Goal: Transaction & Acquisition: Purchase product/service

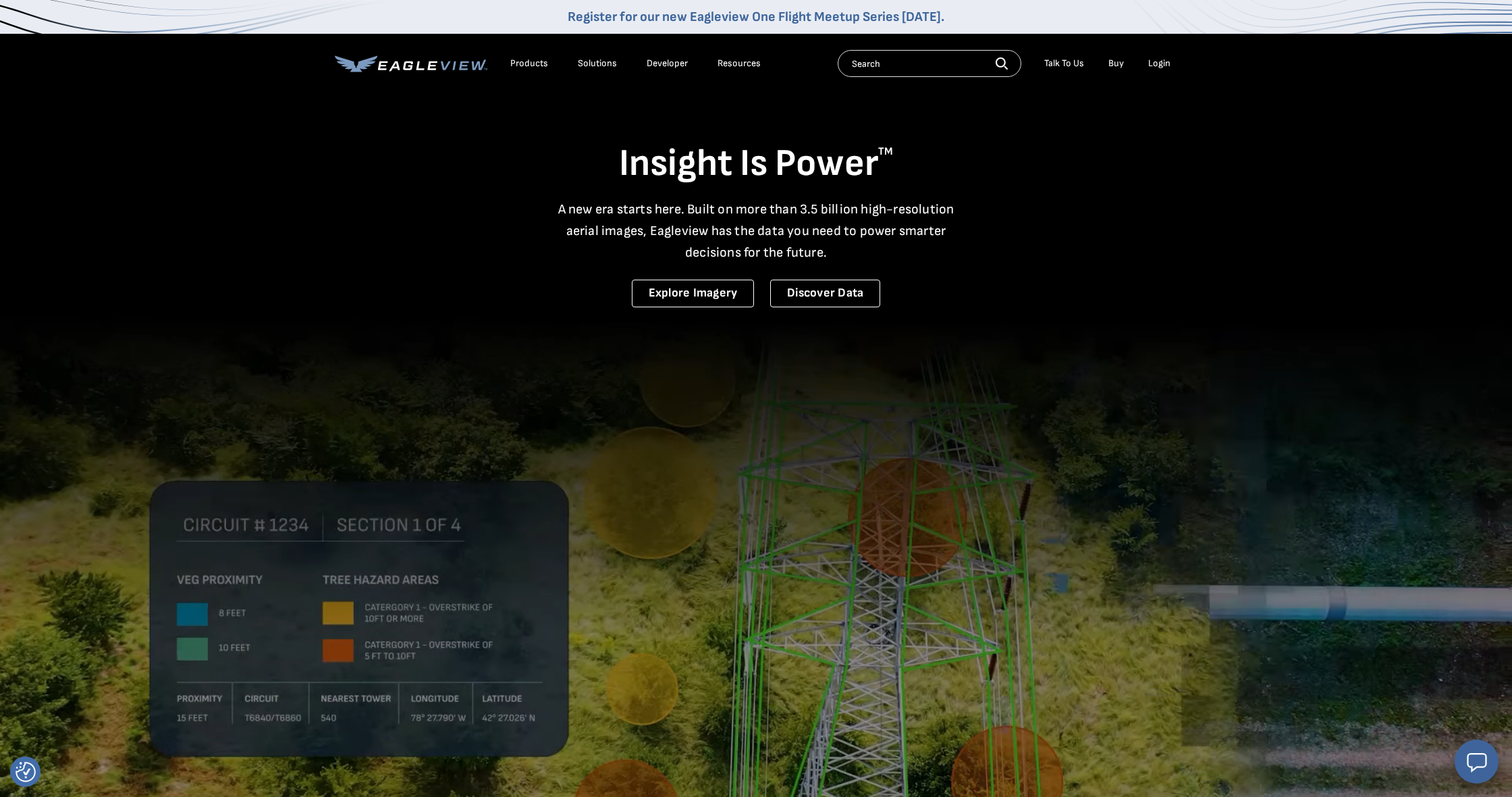
click at [1155, 64] on div "Login" at bounding box center [1159, 62] width 23 height 12
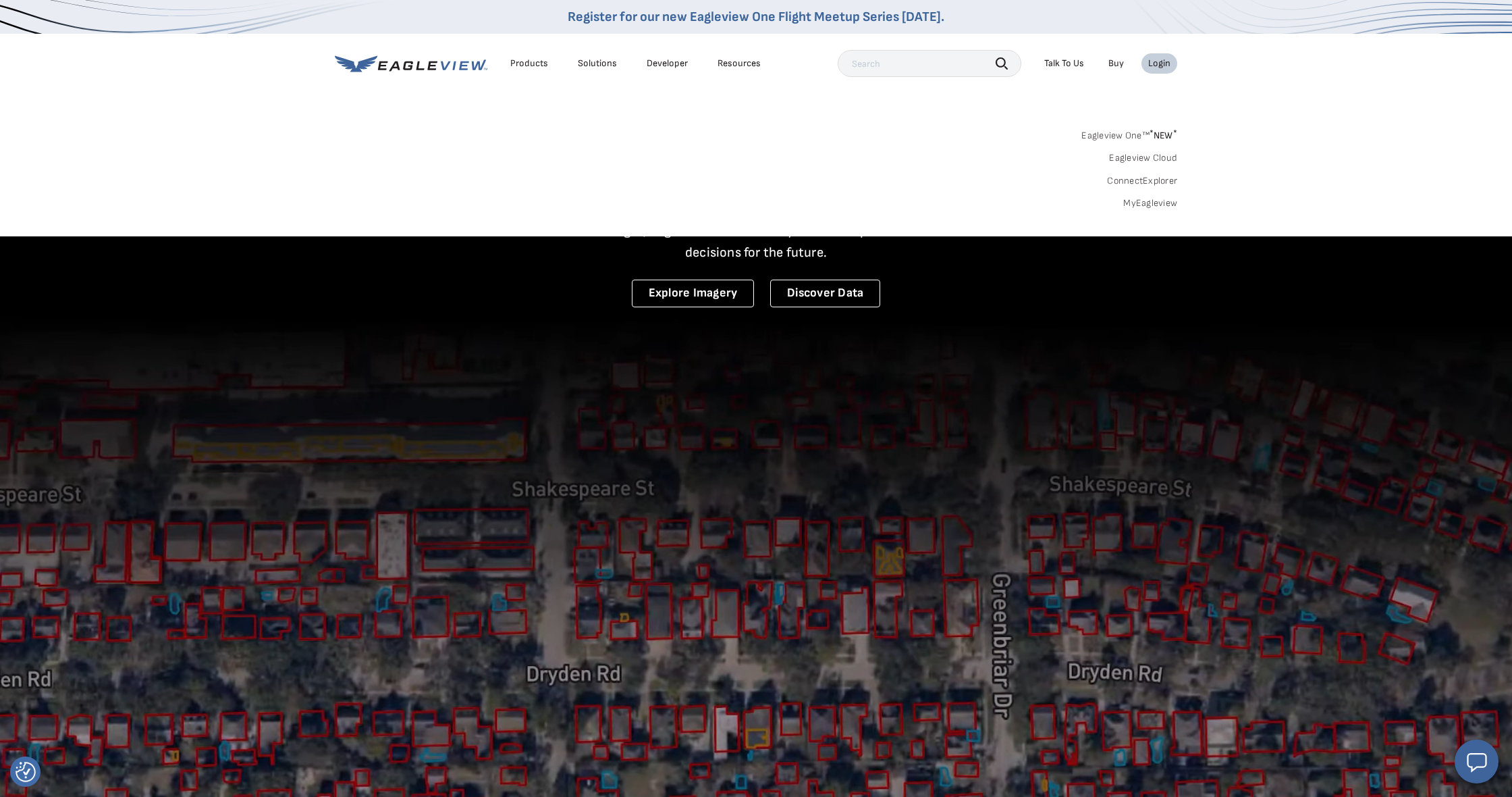
click at [1142, 202] on link "MyEagleview" at bounding box center [1150, 203] width 54 height 12
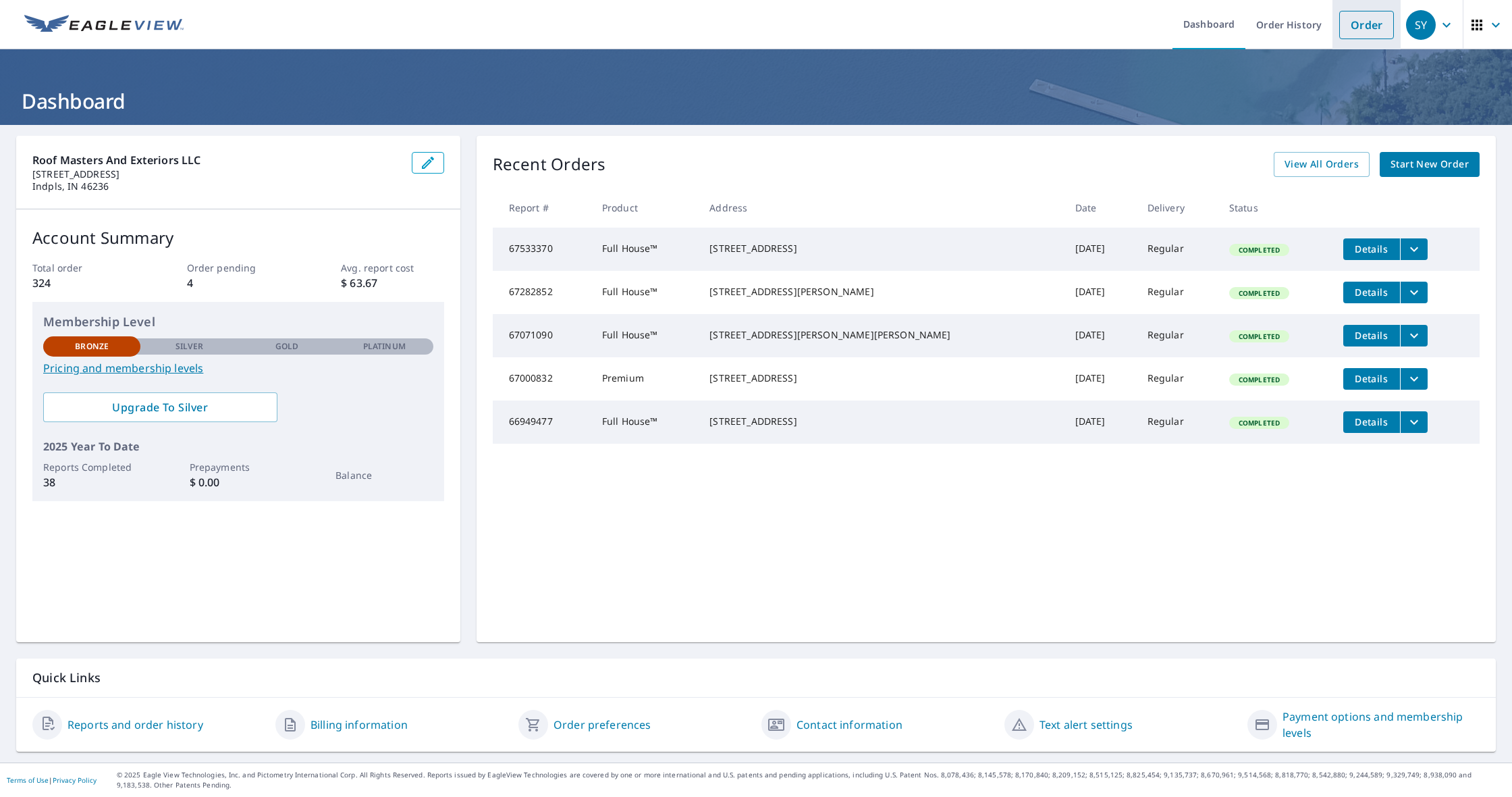
click at [1371, 28] on link "Order" at bounding box center [1366, 24] width 54 height 28
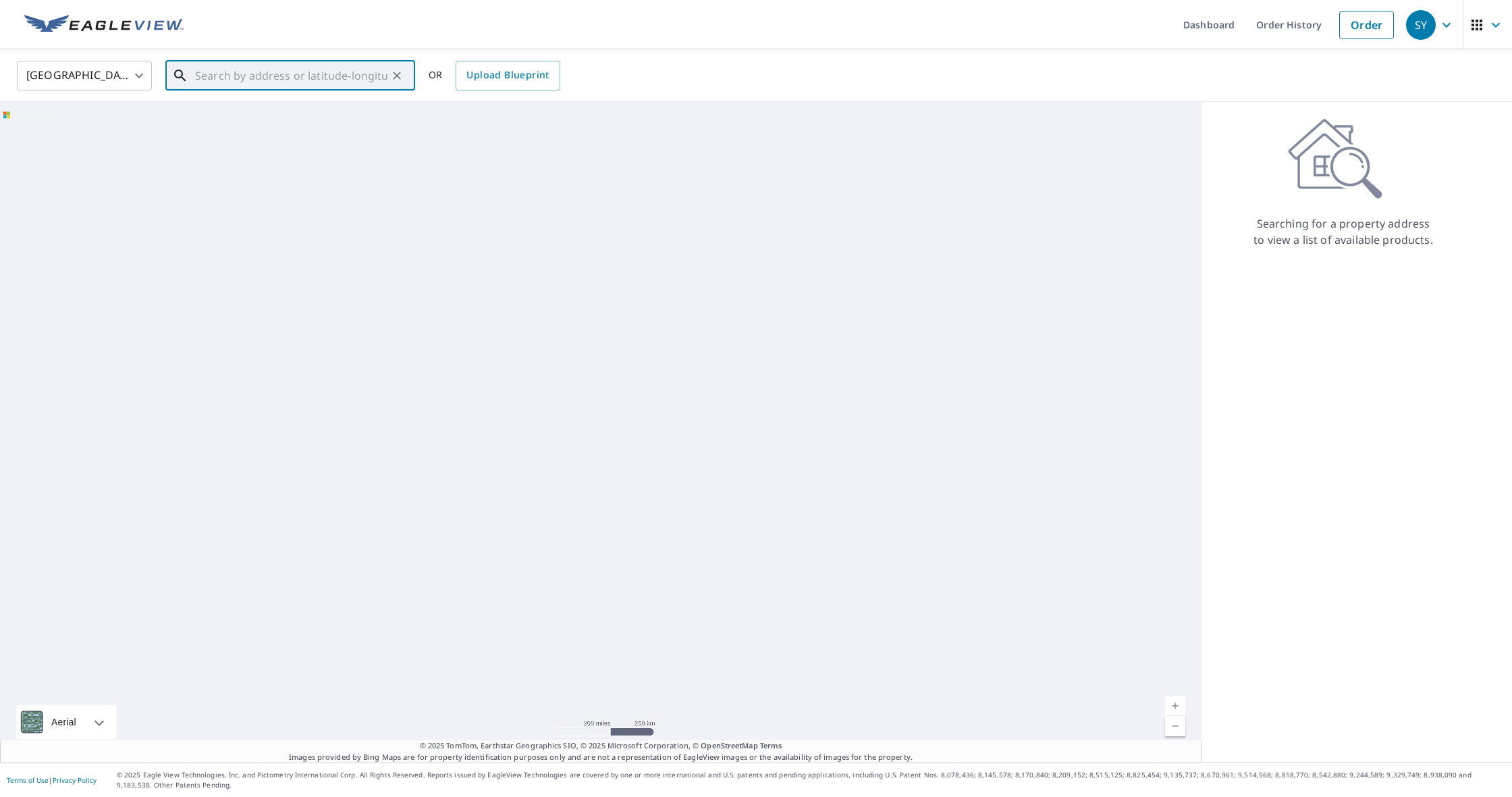
click at [337, 76] on input "text" at bounding box center [291, 76] width 193 height 38
click at [245, 123] on p "Mccordsville, IN 46055" at bounding box center [298, 129] width 212 height 14
type input "6504 W Clearview Dr Mccordsville, IN 46055"
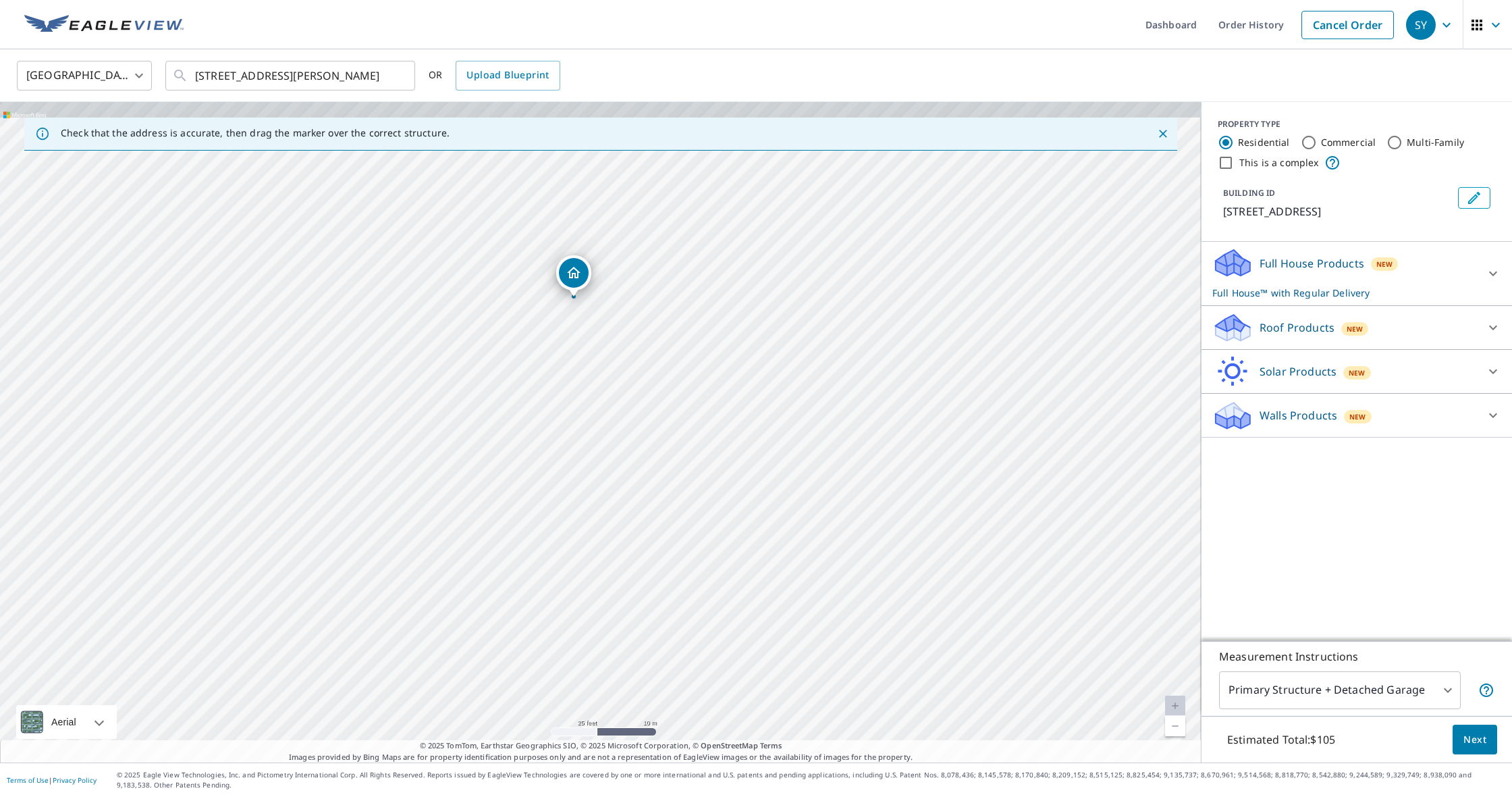
drag, startPoint x: 567, startPoint y: 342, endPoint x: 569, endPoint y: 412, distance: 70.0
click at [569, 412] on div "6504 W Clearview Dr Mccordsville, IN 46055" at bounding box center [600, 432] width 1202 height 660
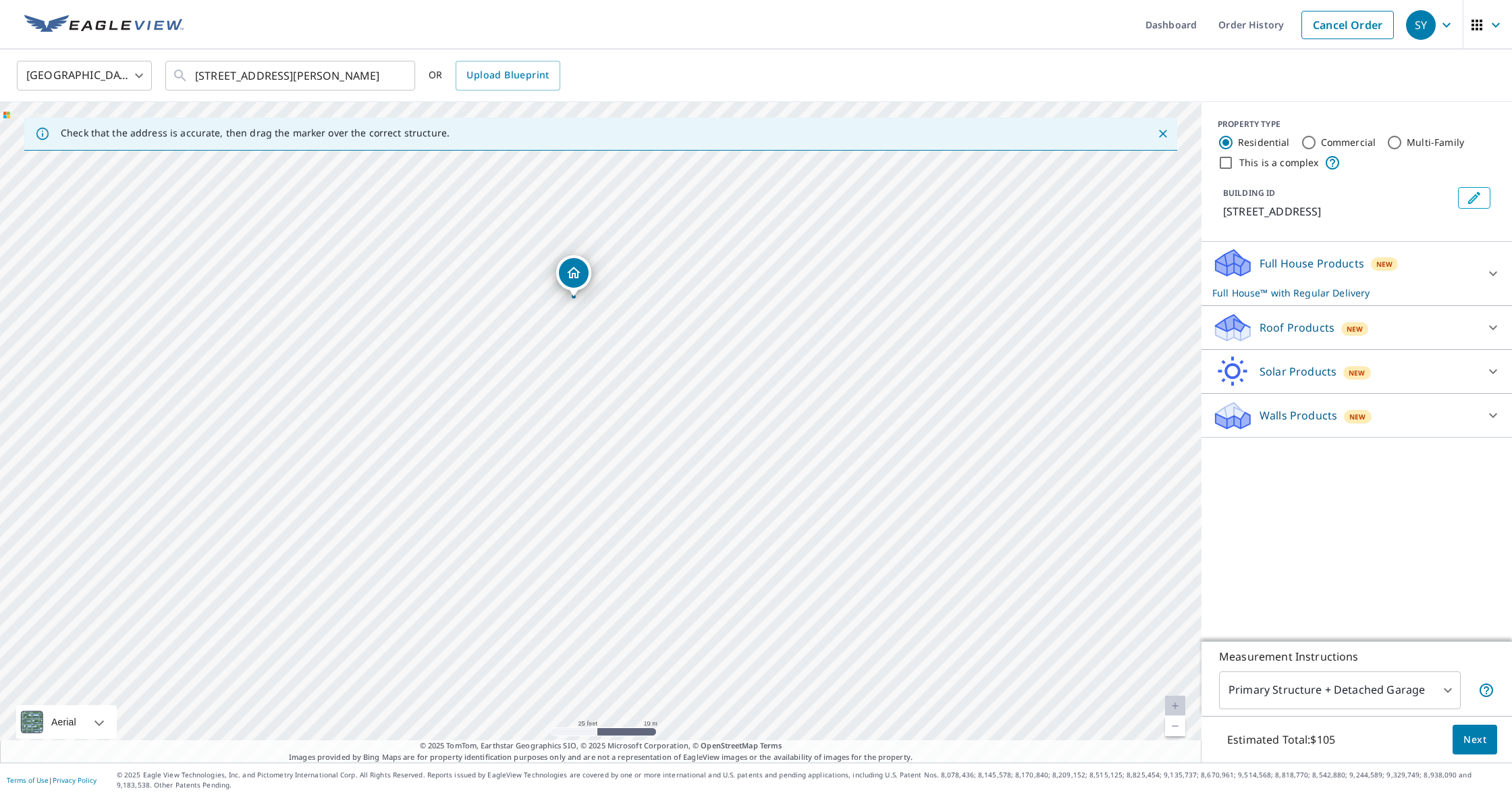
click at [1492, 281] on icon at bounding box center [1493, 273] width 16 height 16
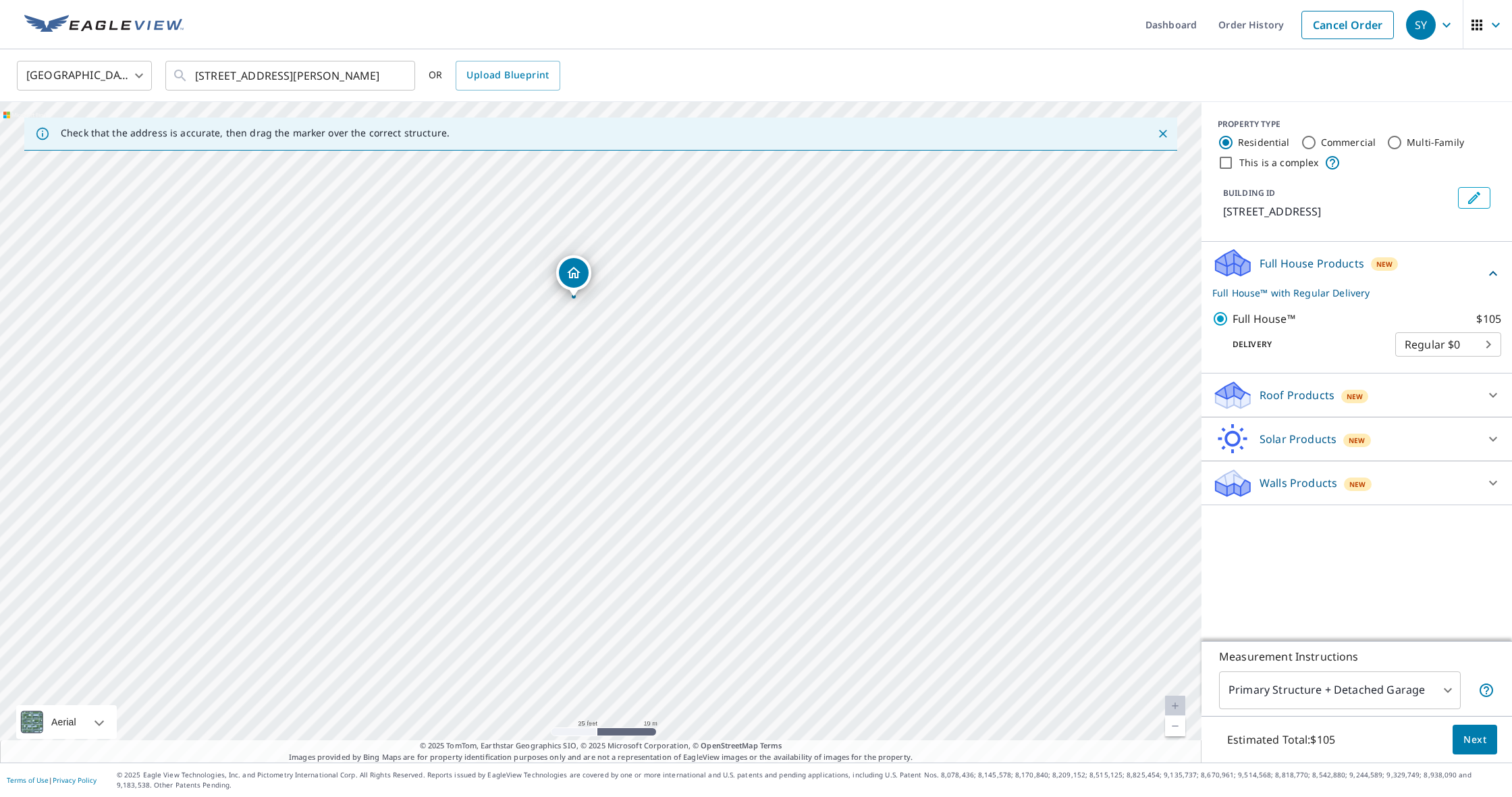
click at [1298, 403] on p "Roof Products" at bounding box center [1297, 395] width 75 height 16
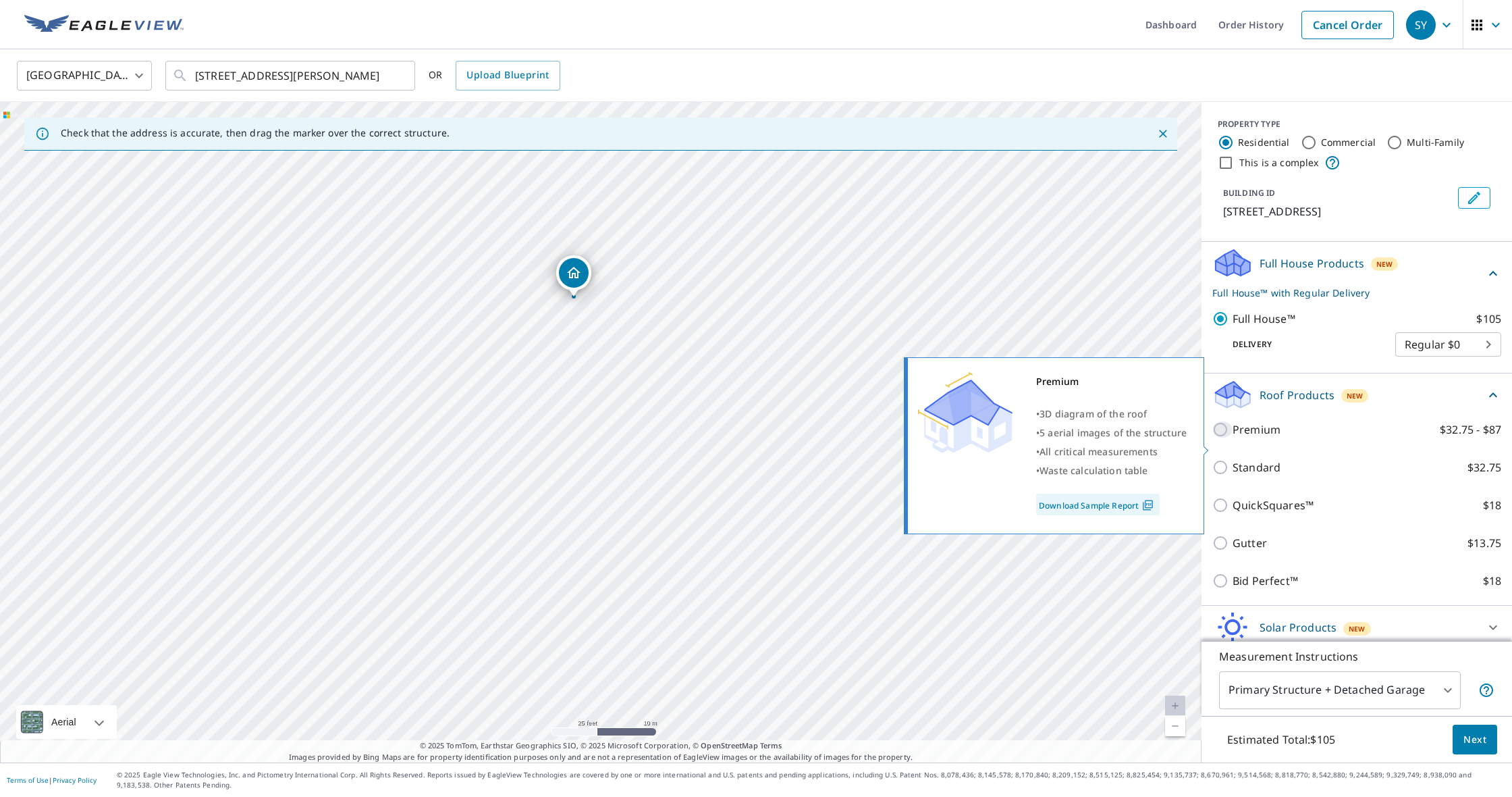
click at [1221, 438] on input "Premium $32.75 - $87" at bounding box center [1223, 430] width 20 height 16
checkbox input "true"
checkbox input "false"
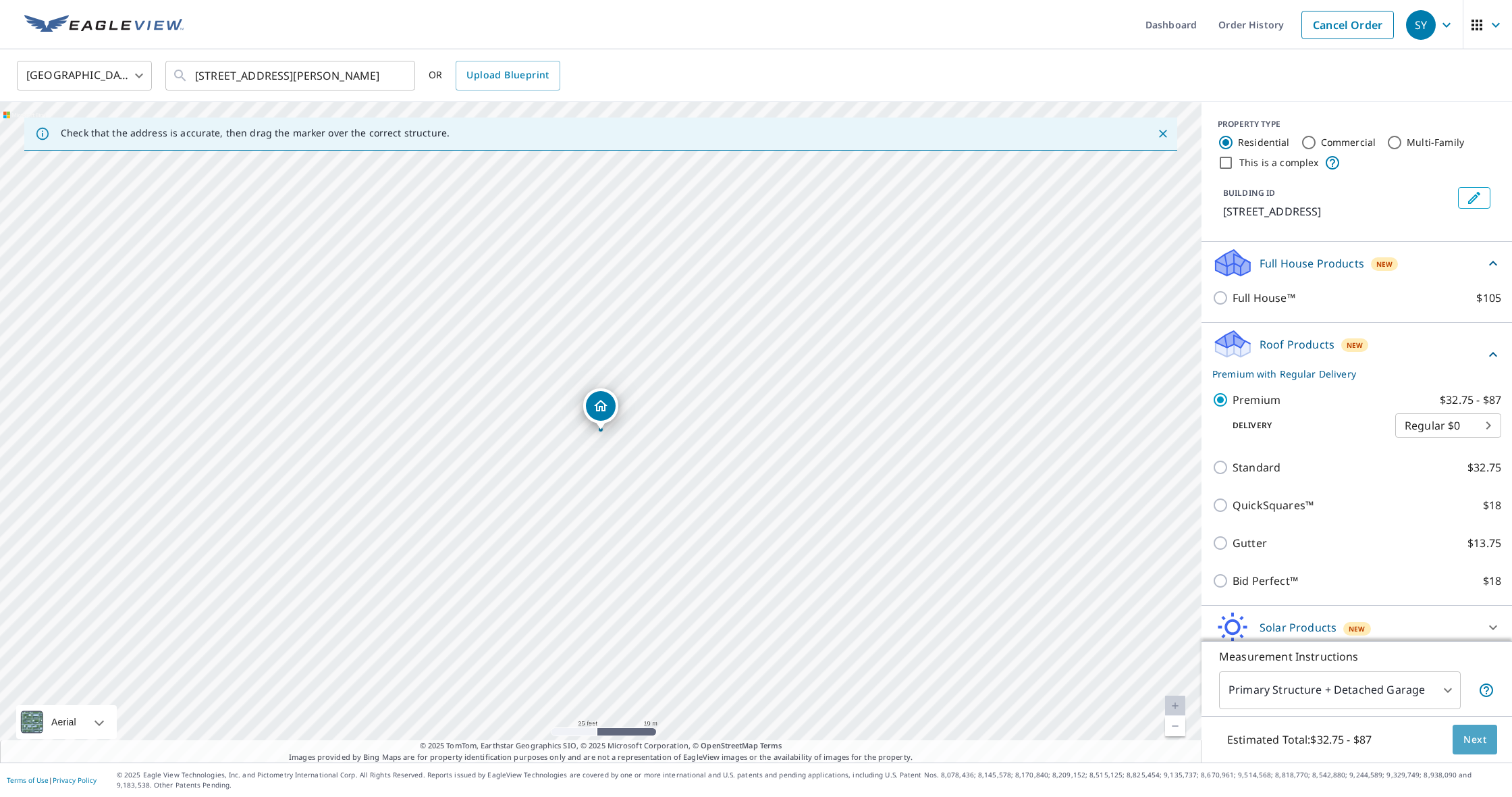
click at [1486, 737] on span "Next" at bounding box center [1474, 739] width 23 height 17
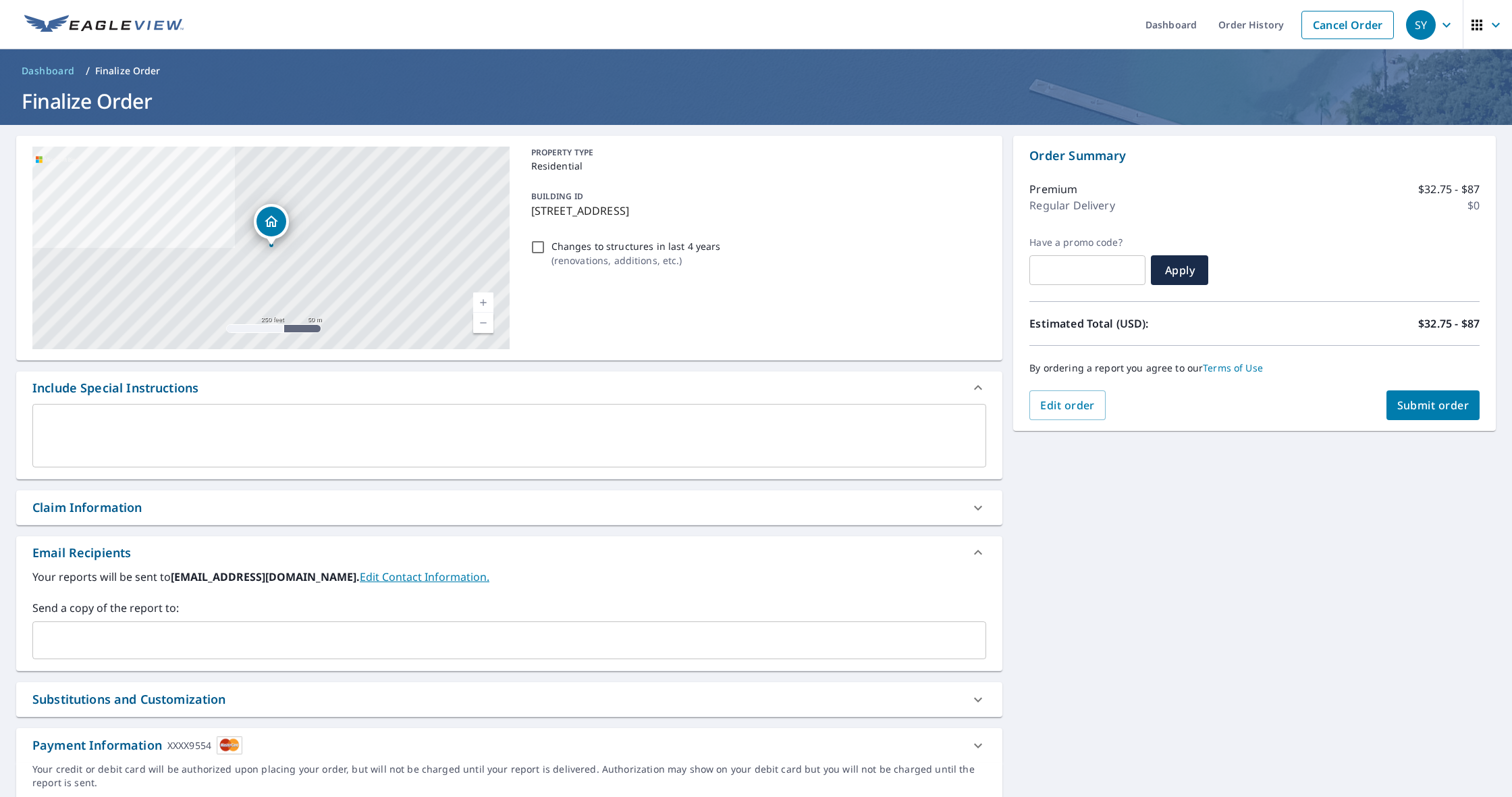
click at [1435, 403] on span "Submit order" at bounding box center [1433, 405] width 72 height 14
checkbox input "true"
